Goal: Information Seeking & Learning: Learn about a topic

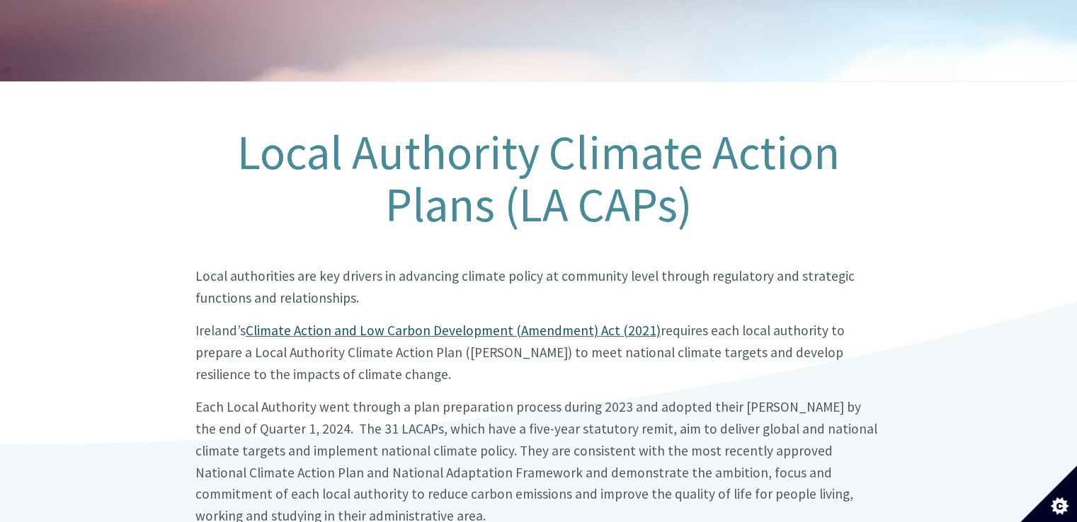
scroll to position [212, 0]
click at [501, 399] on big "Each Local Authority went through a plan preparation process during 2023 and ad…" at bounding box center [536, 462] width 682 height 126
click at [496, 425] on p "Each Local Authority went through a plan preparation process during 2023 and ad…" at bounding box center [538, 462] width 687 height 130
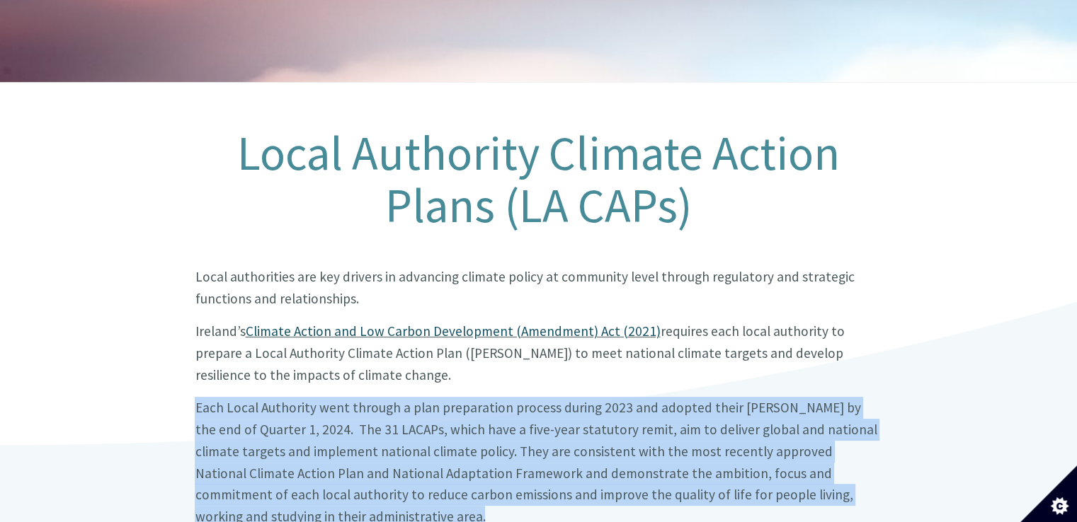
click at [496, 425] on p "Each Local Authority went through a plan preparation process during 2023 and ad…" at bounding box center [538, 462] width 687 height 130
click at [489, 452] on big "Each Local Authority went through a plan preparation process during 2023 and ad…" at bounding box center [536, 462] width 682 height 126
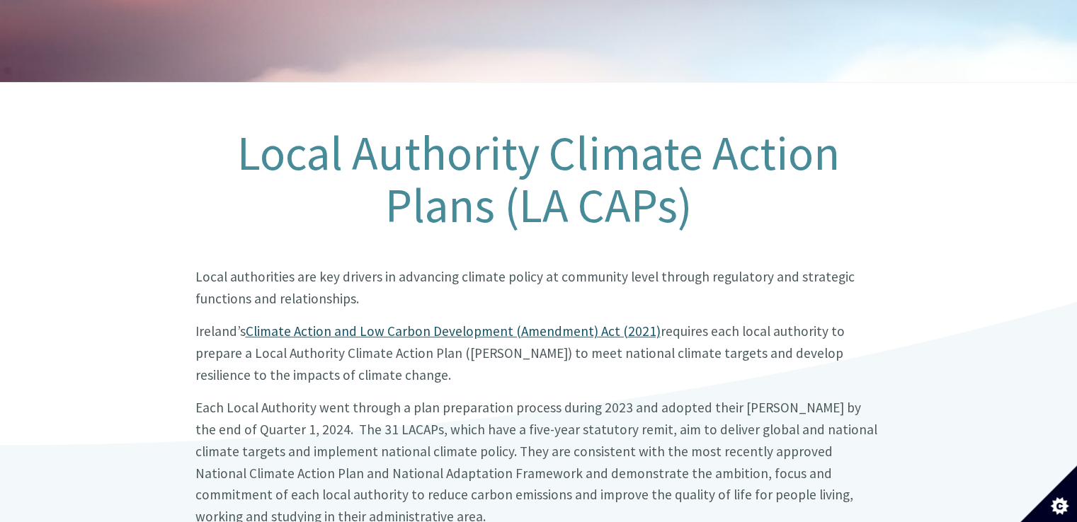
click at [399, 268] on big "Local authorities are key drivers in advancing climate policy at community leve…" at bounding box center [524, 287] width 659 height 39
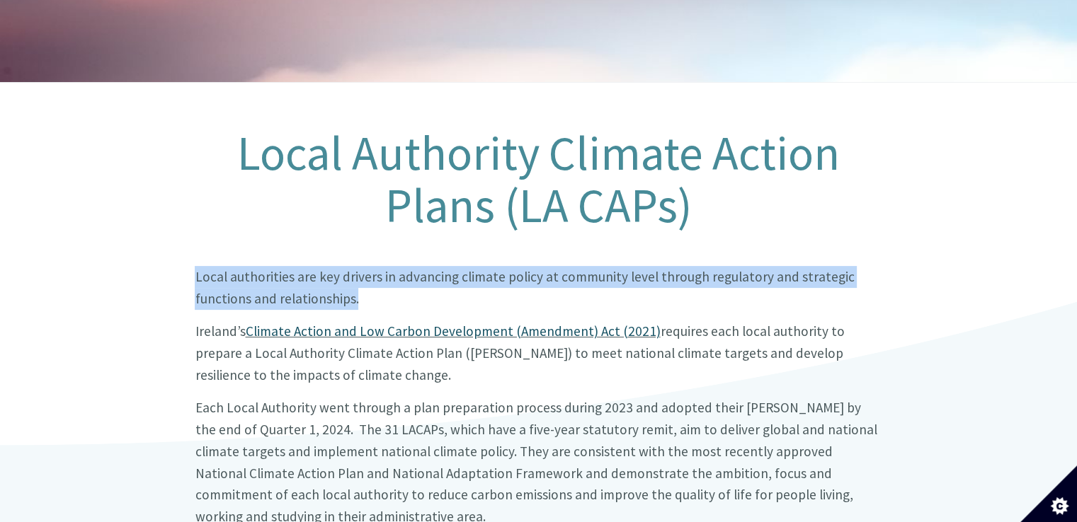
drag, startPoint x: 399, startPoint y: 263, endPoint x: 396, endPoint y: 277, distance: 13.6
click at [399, 268] on big "Local authorities are key drivers in advancing climate policy at community leve…" at bounding box center [524, 287] width 659 height 39
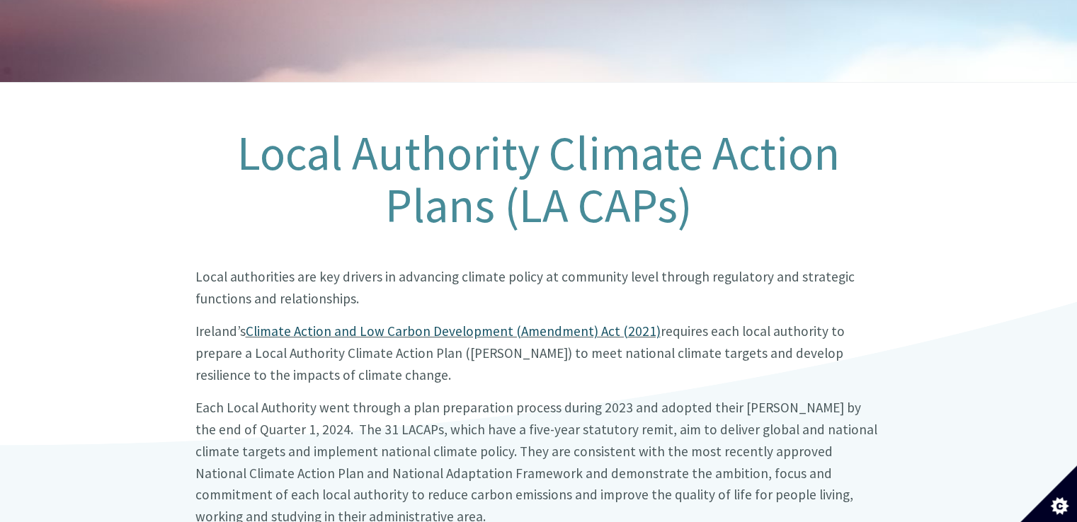
click at [275, 465] on big "Each Local Authority went through a plan preparation process during 2023 and ad…" at bounding box center [536, 462] width 682 height 126
click at [368, 399] on big "Each Local Authority went through a plan preparation process during 2023 and ad…" at bounding box center [536, 462] width 682 height 126
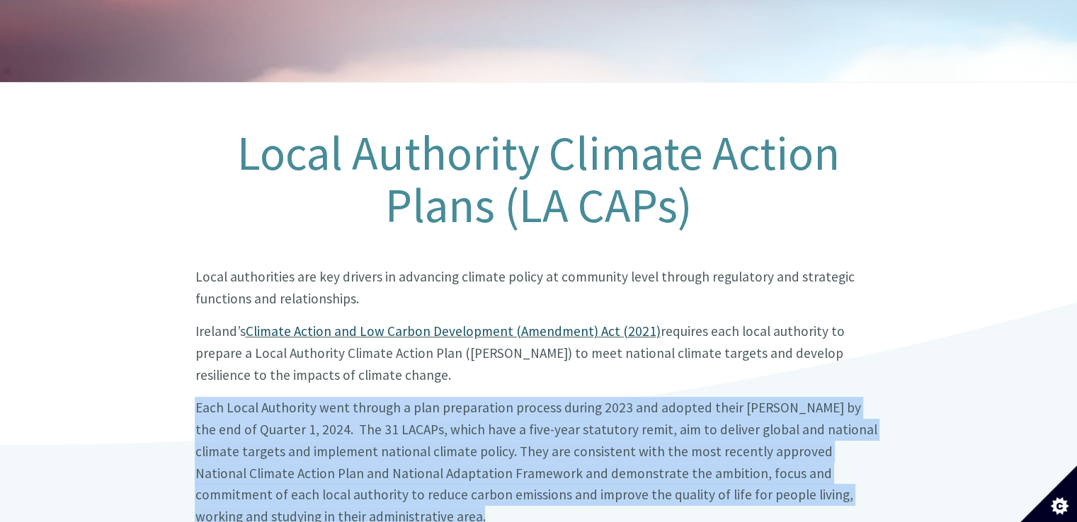
click at [368, 399] on big "Each Local Authority went through a plan preparation process during 2023 and ad…" at bounding box center [536, 462] width 682 height 126
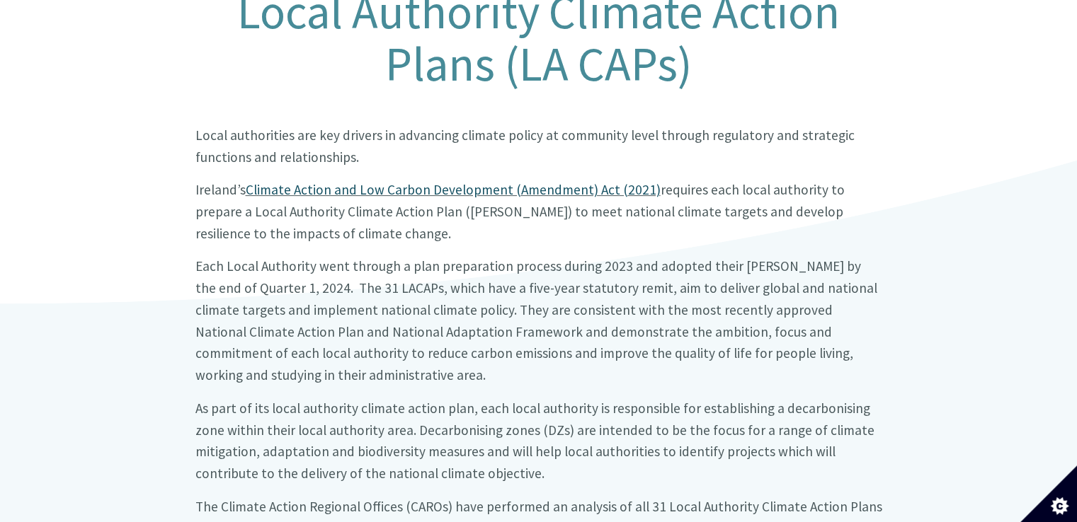
click at [304, 360] on div "Local authorities are key drivers in advancing climate policy at community leve…" at bounding box center [538, 343] width 687 height 437
